Goal: Information Seeking & Learning: Learn about a topic

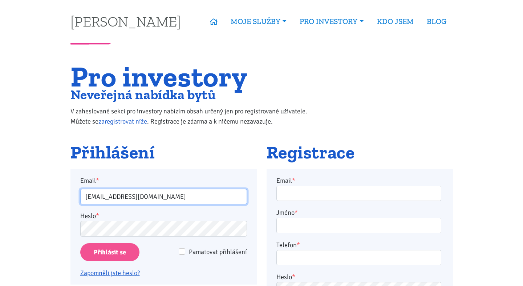
type input "veroslav.cerman@gmail.com"
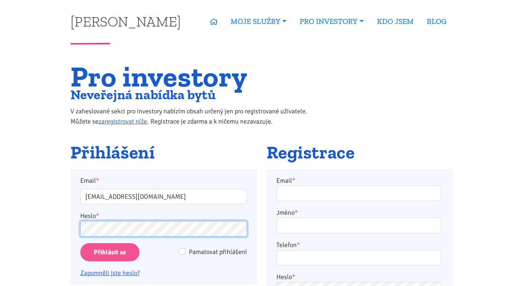
click at [109, 252] on input "Přihlásit se" at bounding box center [109, 252] width 59 height 19
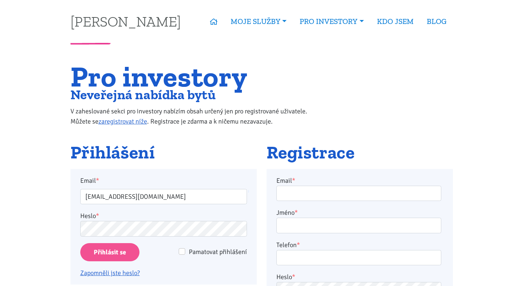
click at [124, 251] on input "Přihlásit se" at bounding box center [109, 252] width 59 height 19
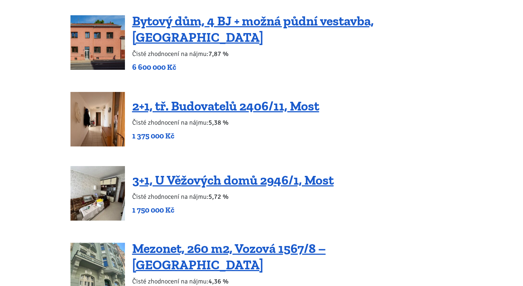
scroll to position [940, 0]
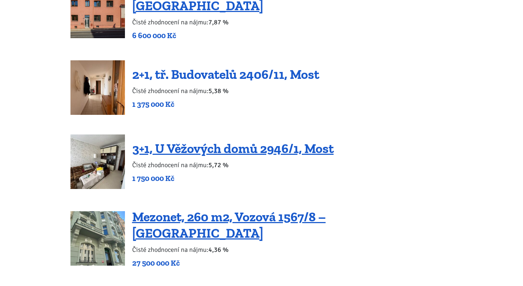
click at [277, 71] on link "2+1, tř. Budovatelů 2406/11, Most" at bounding box center [225, 75] width 187 height 16
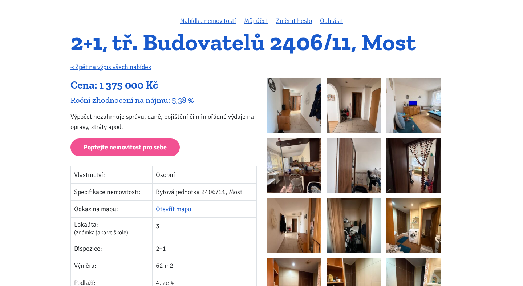
scroll to position [49, 0]
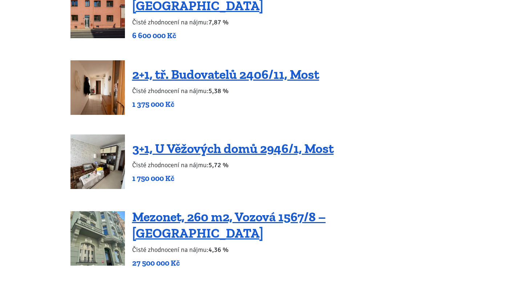
click at [19, 48] on body "[PERSON_NAME] ÚVOD MOJE SLUŽBY Strategický mentoring Financování bez limitu Kup…" at bounding box center [261, 211] width 523 height 2302
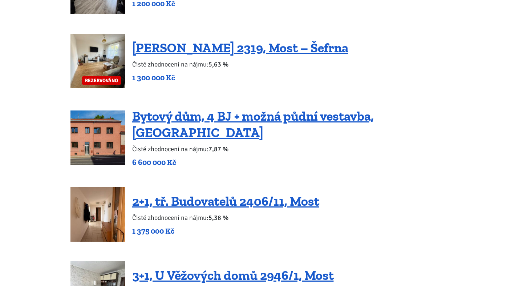
scroll to position [865, 0]
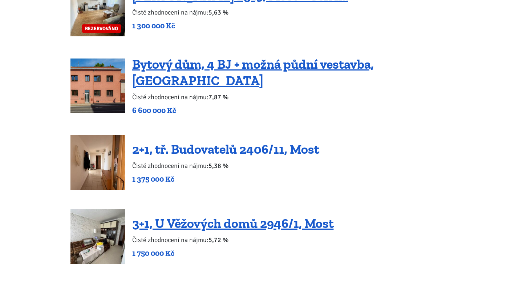
click at [223, 146] on link "2+1, tř. Budovatelů 2406/11, Most" at bounding box center [225, 149] width 187 height 16
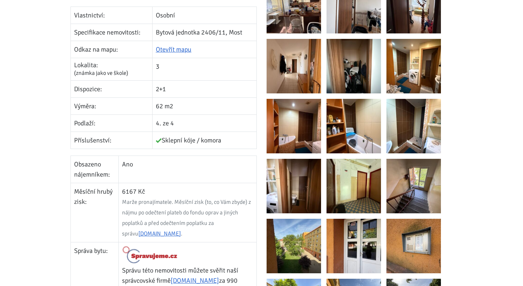
scroll to position [227, 0]
